Goal: Information Seeking & Learning: Learn about a topic

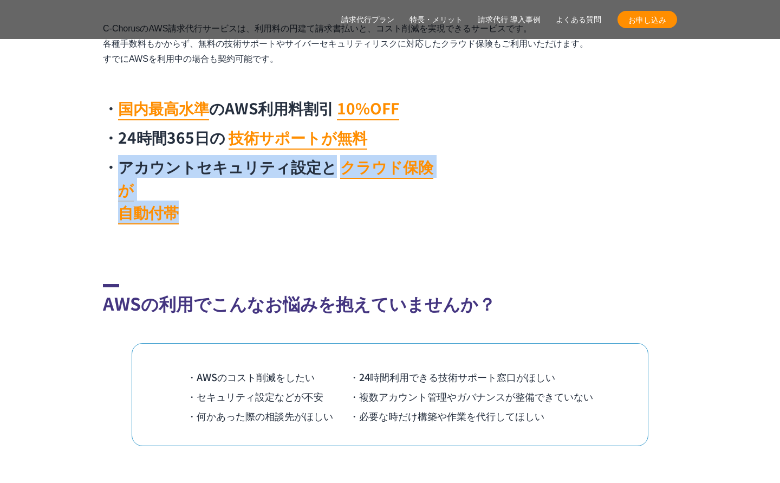
drag, startPoint x: 121, startPoint y: 162, endPoint x: 213, endPoint y: 203, distance: 100.9
click at [213, 203] on div "国内最高水準 のAWS利用料割引 10%OFF 24時間365日の 技術サポートが無料 アカウントセキュリティ設定と クラウド保険が 自動付帯" at bounding box center [273, 162] width 341 height 133
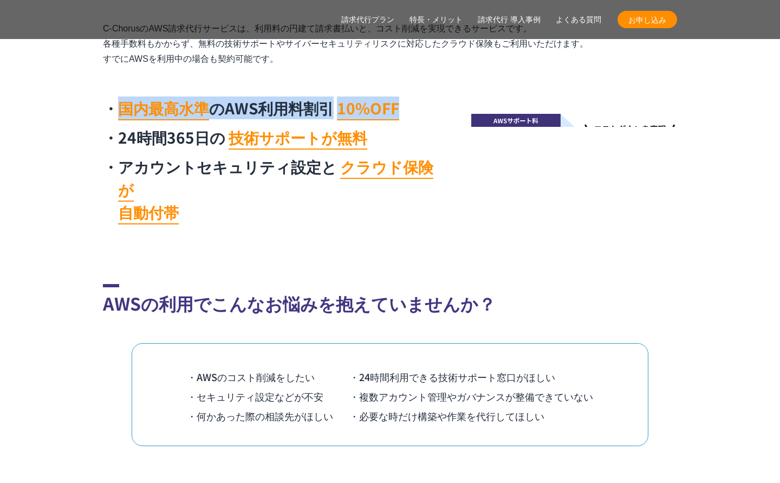
drag, startPoint x: 122, startPoint y: 107, endPoint x: 408, endPoint y: 108, distance: 286.0
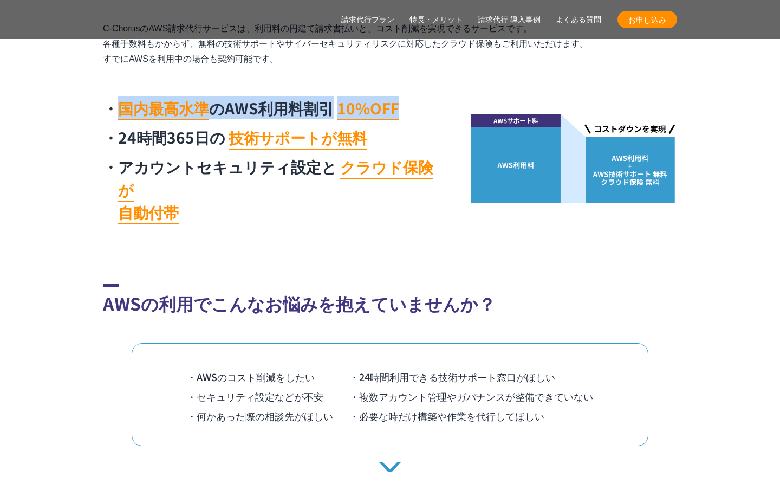
click at [408, 108] on li "国内最高水準 のAWS利用料割引 10%OFF" at bounding box center [273, 107] width 341 height 23
copy li "国内最高水準 のAWS利用料割引 10%OFF"
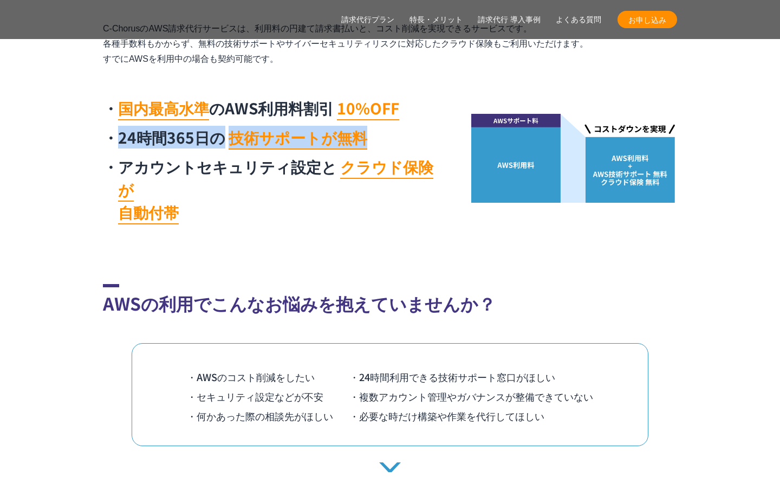
drag, startPoint x: 124, startPoint y: 136, endPoint x: 377, endPoint y: 140, distance: 253.0
click at [377, 140] on li "24時間365日の 技術サポートが無料" at bounding box center [273, 137] width 341 height 23
copy li "24時間365日の 技術サポートが無料"
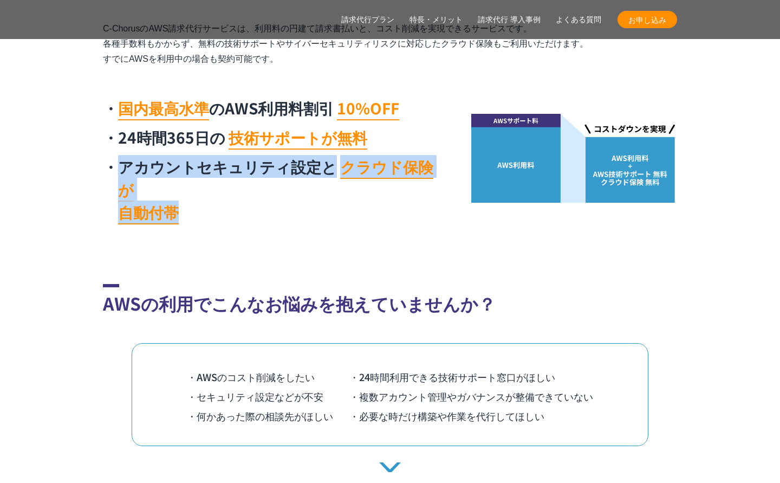
drag, startPoint x: 120, startPoint y: 168, endPoint x: 187, endPoint y: 180, distance: 68.7
click at [187, 180] on li "アカウントセキュリティ設定と クラウド保険が 自動付帯" at bounding box center [273, 189] width 341 height 68
copy li "アカウントセキュリティ設定と クラウド保険が 自動付帯"
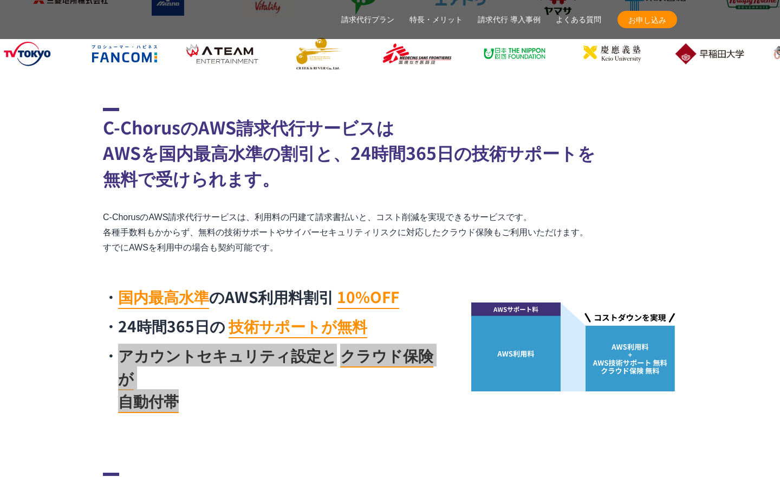
scroll to position [434, 0]
